Goal: Task Accomplishment & Management: Manage account settings

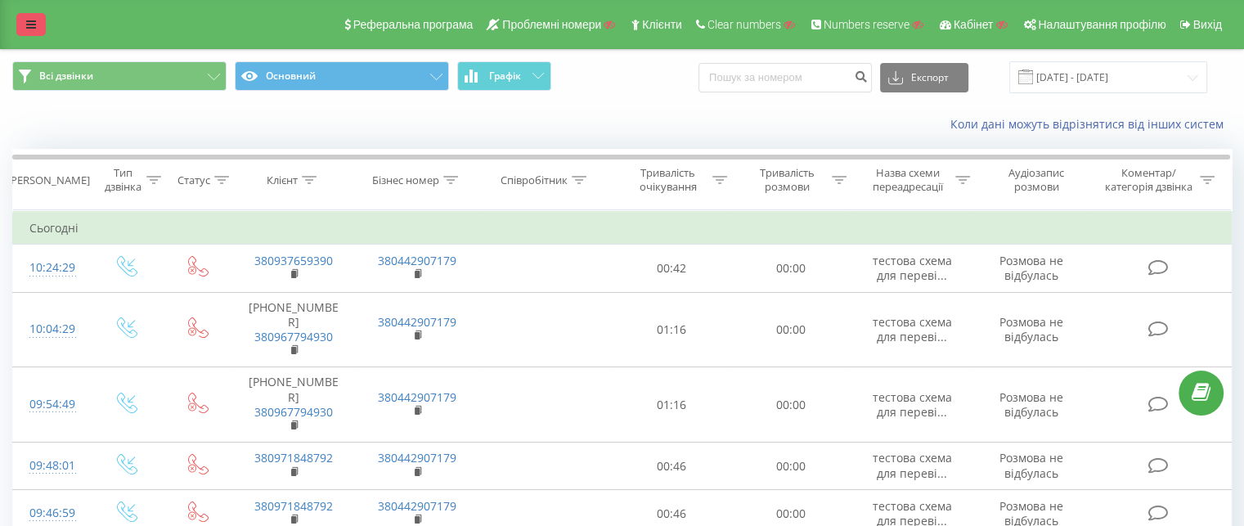
click at [28, 24] on icon at bounding box center [31, 24] width 10 height 11
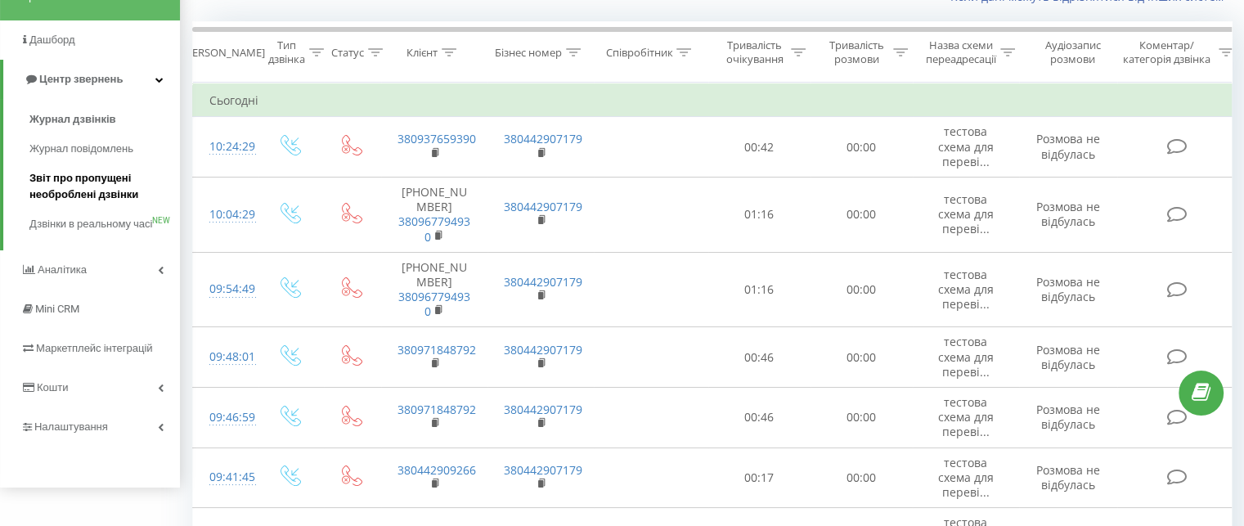
scroll to position [164, 0]
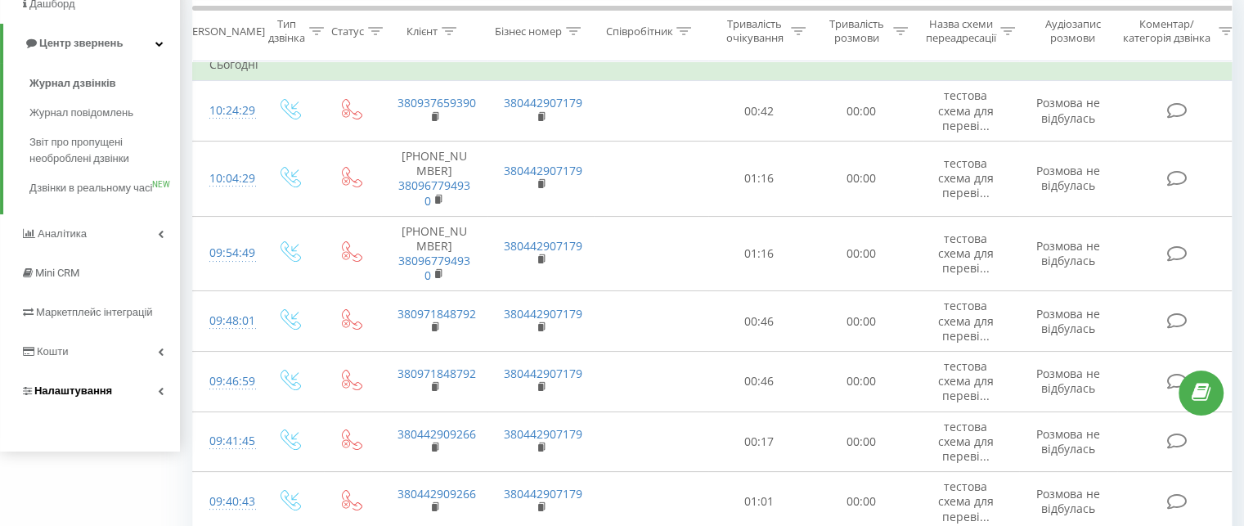
click at [132, 395] on link "Налаштування" at bounding box center [90, 390] width 180 height 39
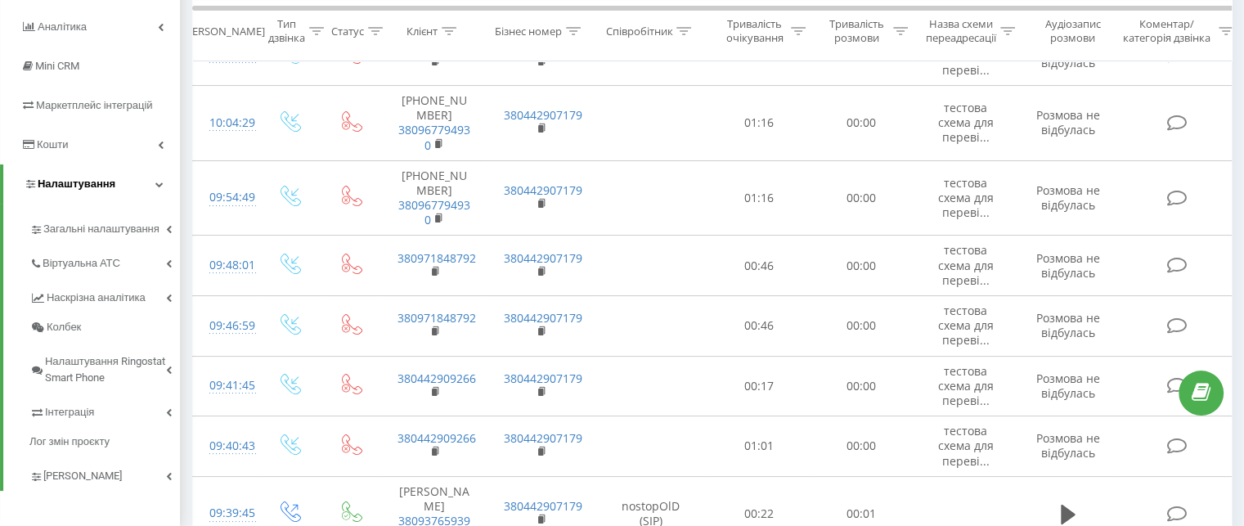
scroll to position [245, 0]
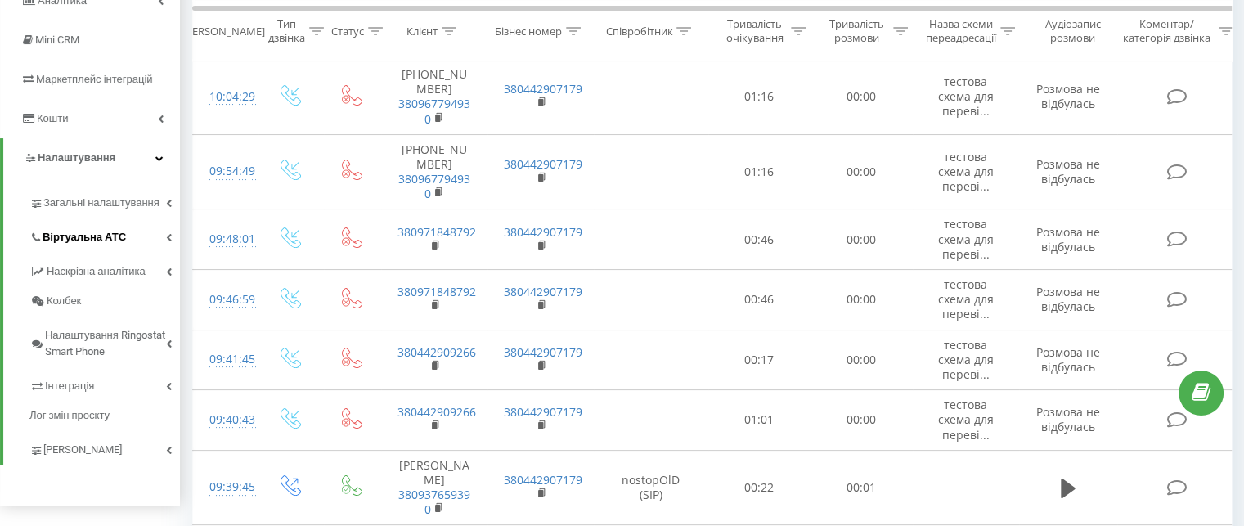
click at [163, 231] on link "Віртуальна АТС" at bounding box center [104, 234] width 150 height 34
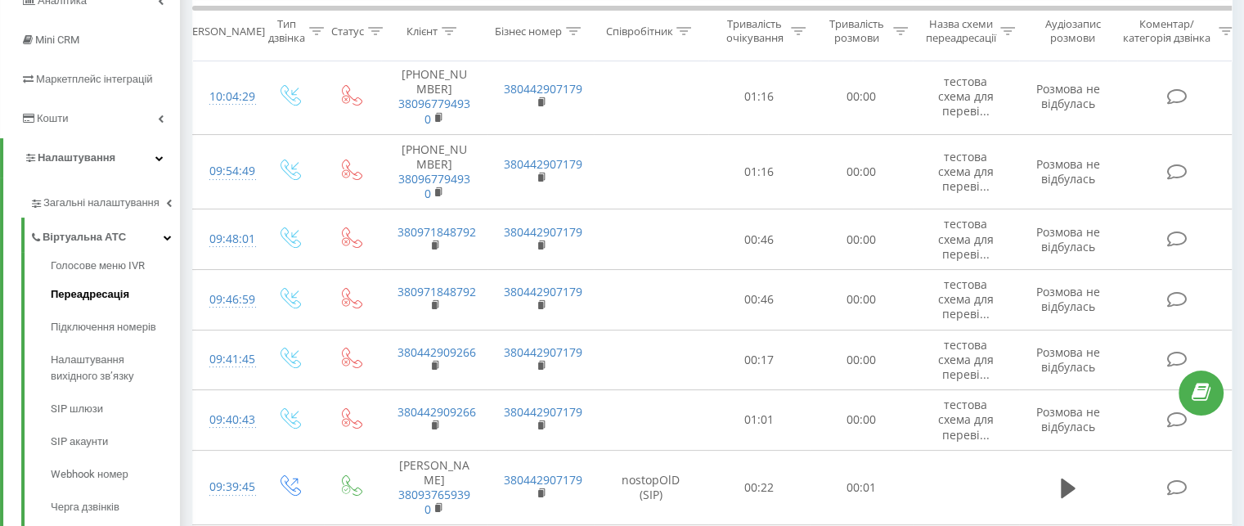
click at [132, 290] on link "Переадресація" at bounding box center [115, 294] width 129 height 33
click at [98, 296] on span "Переадресація" at bounding box center [90, 294] width 78 height 16
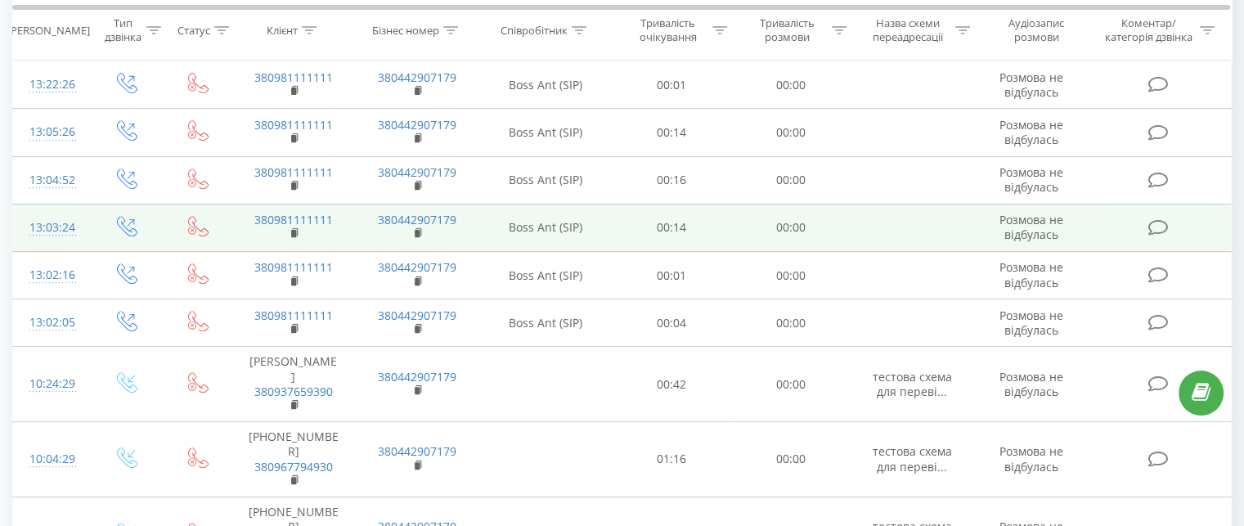
scroll to position [572, 0]
